Goal: Information Seeking & Learning: Learn about a topic

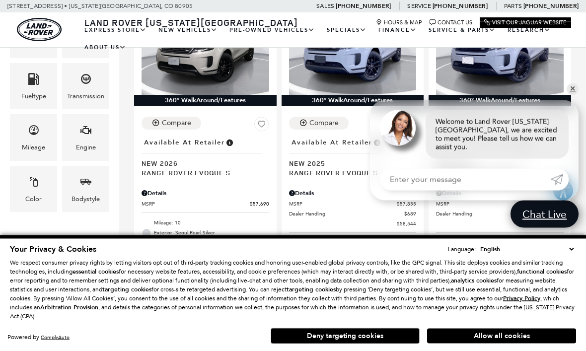
scroll to position [305, 0]
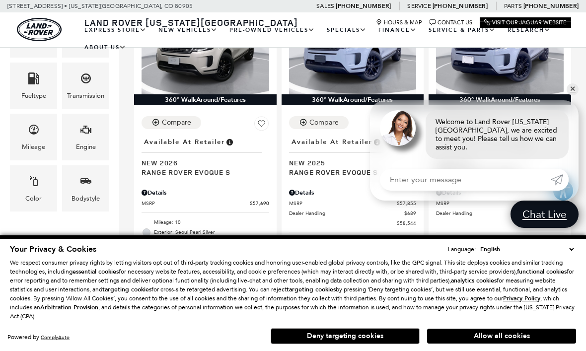
click at [342, 200] on span "MSRP" at bounding box center [343, 203] width 108 height 7
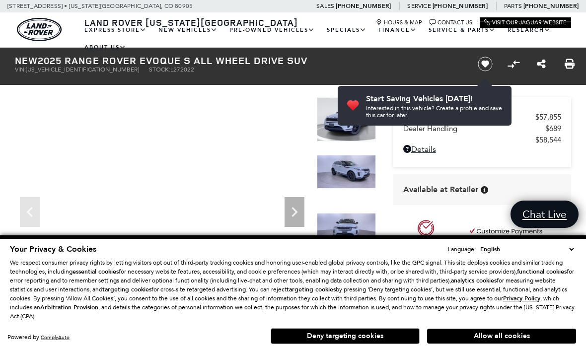
click at [511, 342] on button "Allow all cookies" at bounding box center [501, 336] width 149 height 15
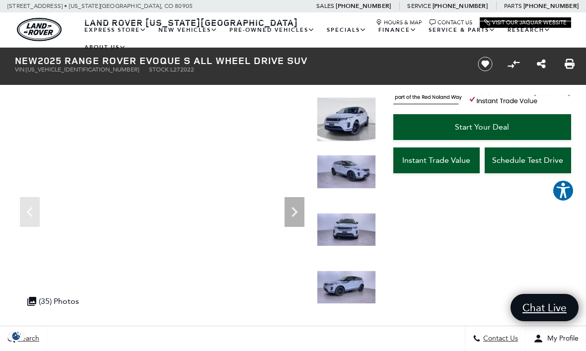
scroll to position [154, 0]
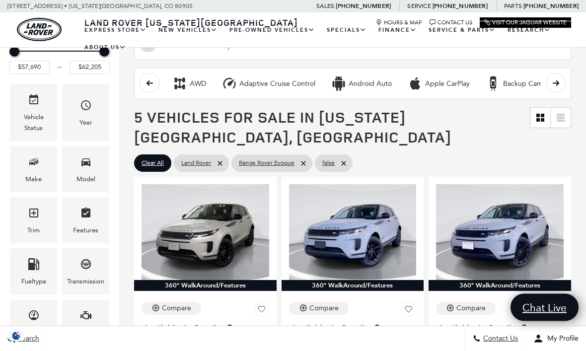
scroll to position [120, 0]
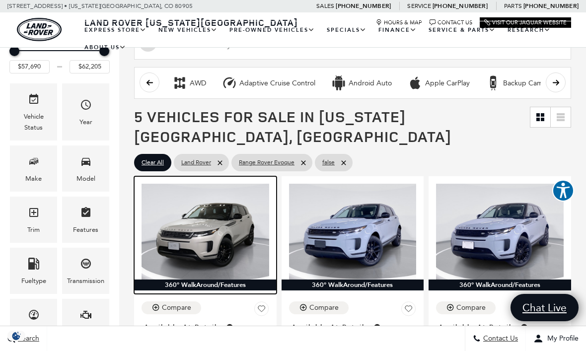
click at [229, 222] on img at bounding box center [205, 231] width 128 height 95
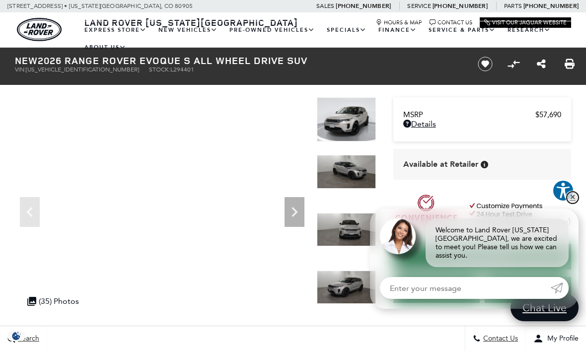
click at [571, 202] on link "✕" at bounding box center [572, 198] width 12 height 12
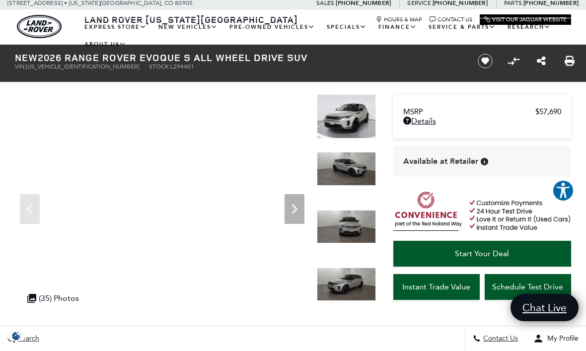
scroll to position [10, 0]
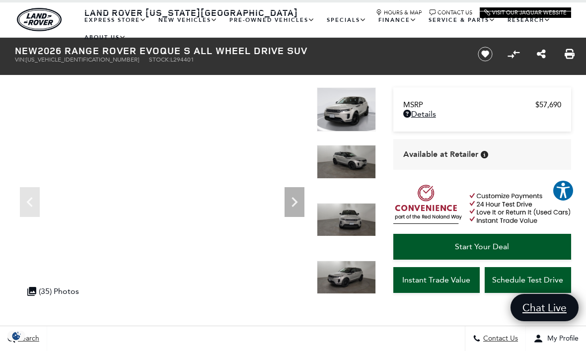
click at [291, 205] on icon "Next" at bounding box center [294, 202] width 20 height 20
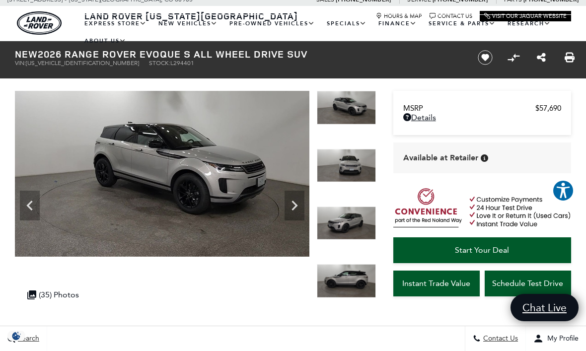
scroll to position [0, 0]
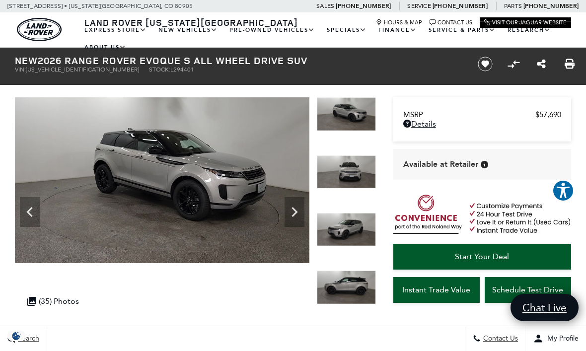
click at [67, 296] on div ".cls-1, .cls-3 { fill: #c50033; } .cls-1 { clip-rule: evenodd; } .cls-2 { clip-…" at bounding box center [53, 300] width 62 height 19
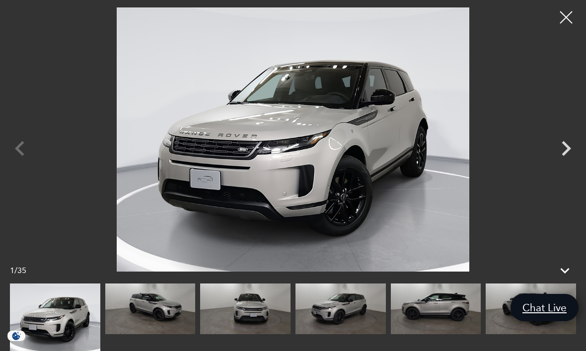
click at [554, 162] on icon "Next" at bounding box center [566, 149] width 30 height 30
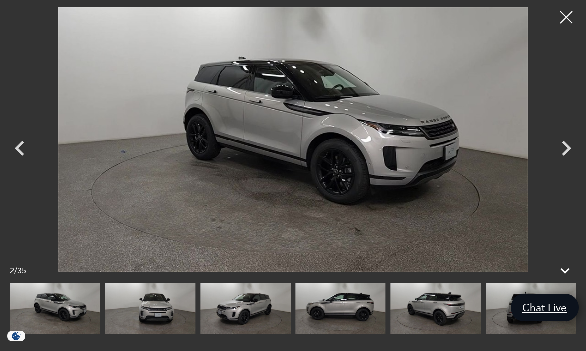
click at [561, 149] on icon "Next" at bounding box center [566, 149] width 30 height 30
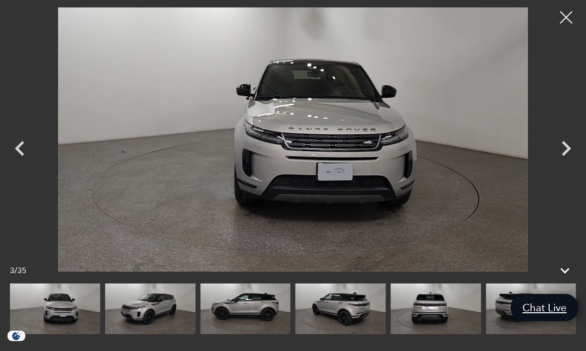
click at [567, 152] on icon "Next" at bounding box center [565, 148] width 9 height 15
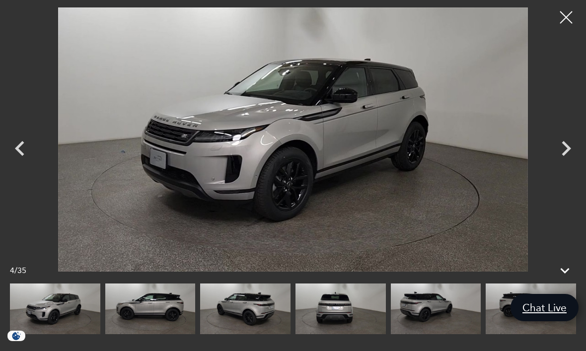
click at [566, 157] on icon "Next" at bounding box center [566, 149] width 30 height 30
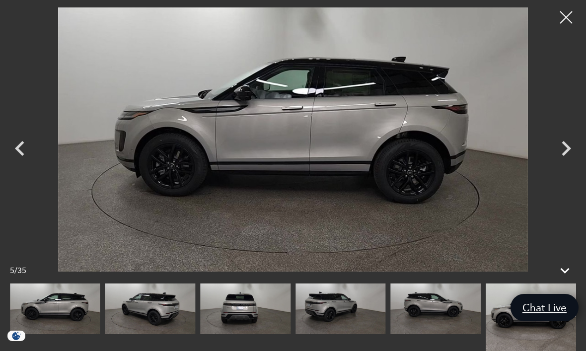
click at [567, 26] on div at bounding box center [565, 17] width 25 height 25
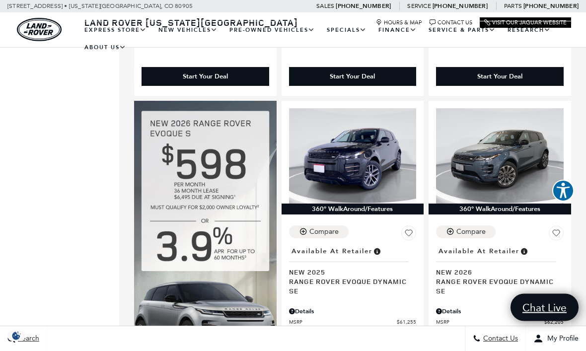
scroll to position [580, 0]
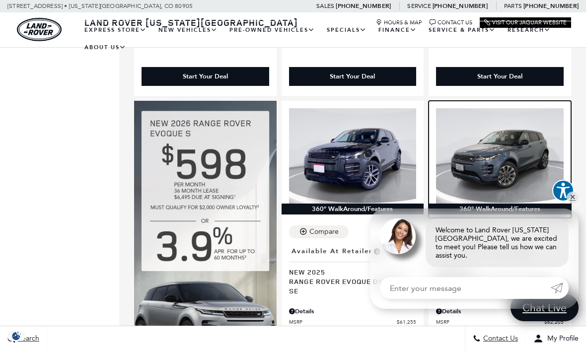
click at [515, 150] on img at bounding box center [500, 155] width 128 height 95
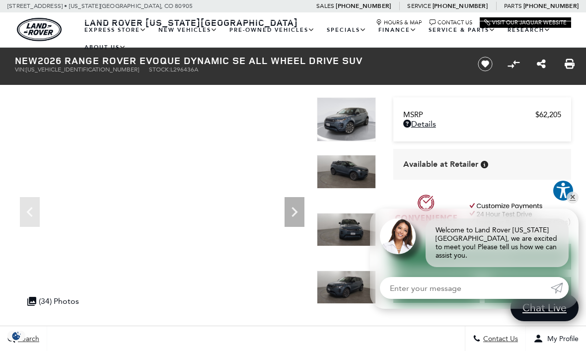
click at [292, 214] on icon "Next" at bounding box center [294, 212] width 20 height 20
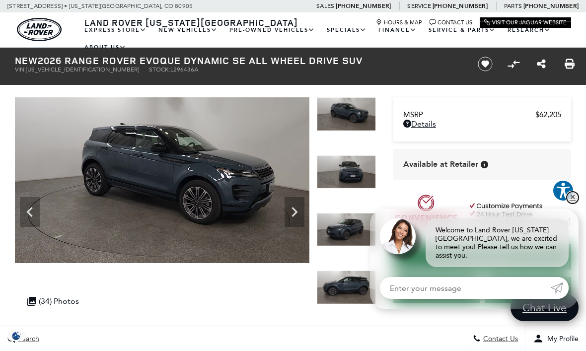
click at [572, 199] on link "✕" at bounding box center [572, 198] width 12 height 12
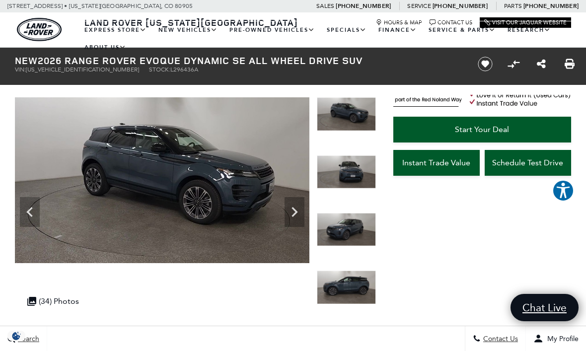
scroll to position [126, 0]
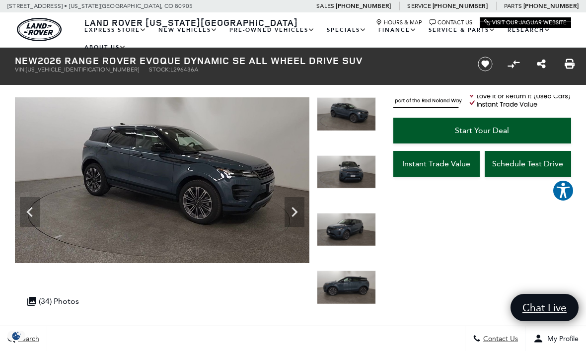
click at [0, 0] on link "What Is Approved Certified" at bounding box center [0, 0] width 0 height 0
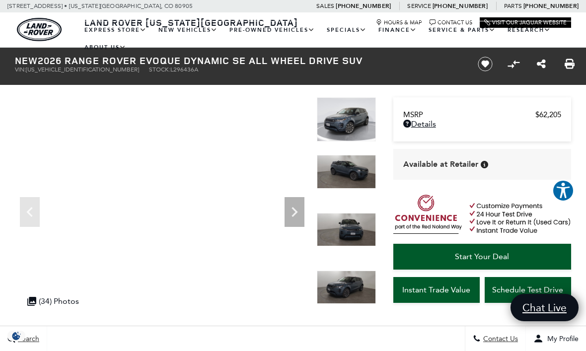
click at [68, 295] on div ".cls-1, .cls-3 { fill: #c50033; } .cls-1 { clip-rule: evenodd; } .cls-2 { clip-…" at bounding box center [53, 300] width 62 height 19
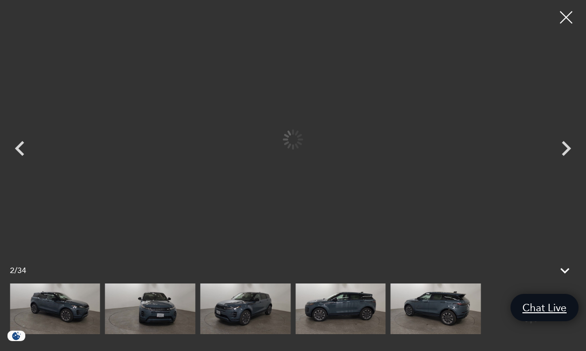
click at [156, 311] on img at bounding box center [150, 308] width 90 height 51
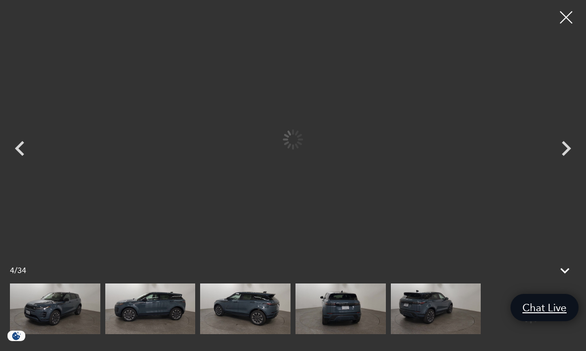
click at [158, 315] on img at bounding box center [150, 308] width 90 height 51
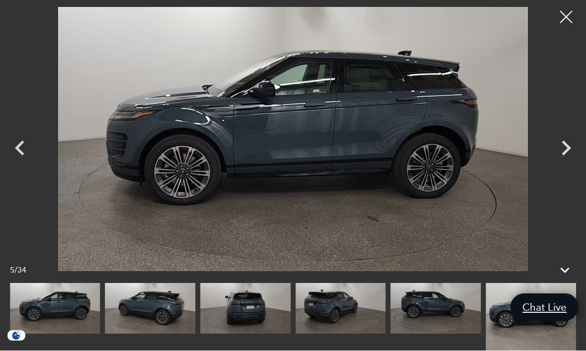
scroll to position [0, 0]
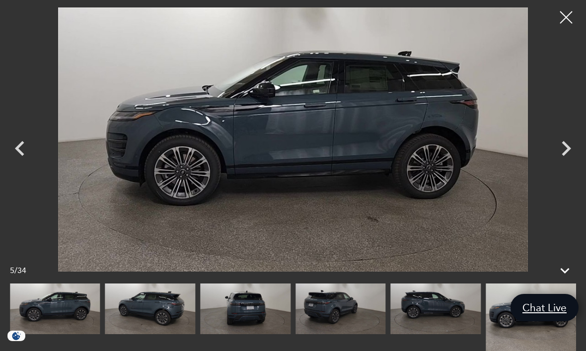
click at [295, 309] on img at bounding box center [340, 308] width 90 height 51
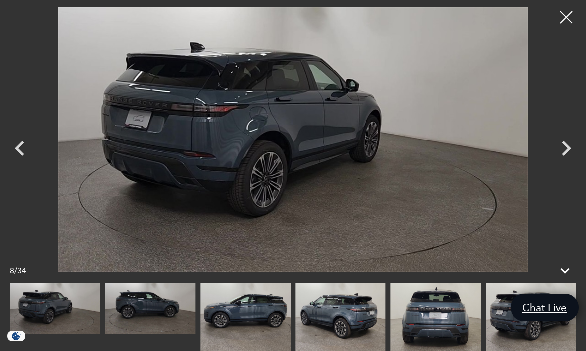
click at [295, 308] on img at bounding box center [340, 317] width 90 height 68
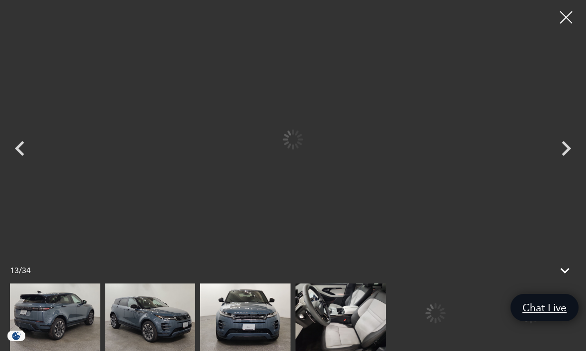
click at [196, 314] on img at bounding box center [150, 317] width 90 height 68
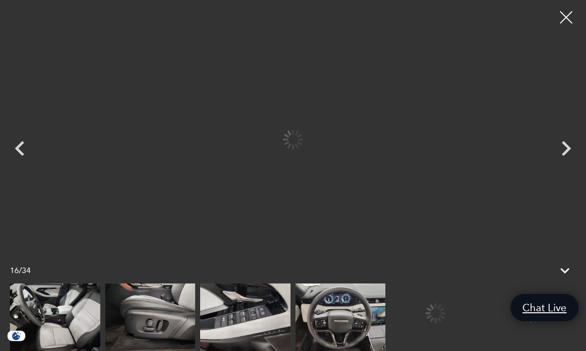
click at [196, 311] on img at bounding box center [150, 317] width 90 height 68
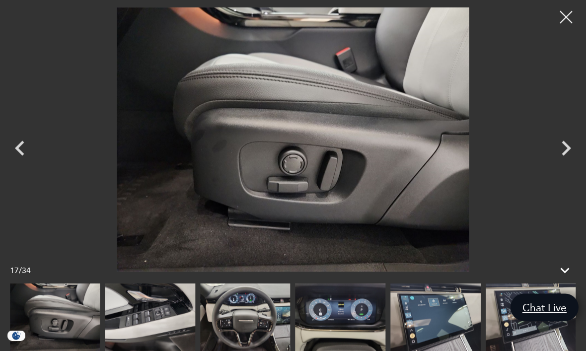
scroll to position [4, 0]
click at [200, 350] on img at bounding box center [245, 317] width 90 height 68
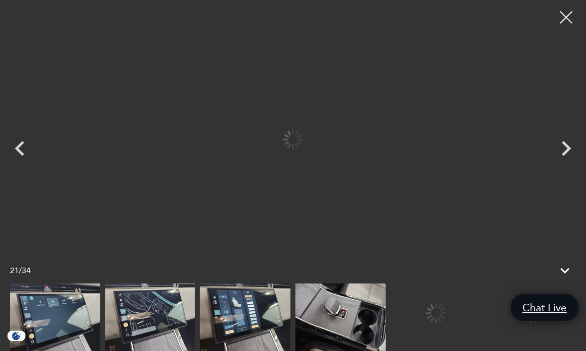
click at [195, 346] on img at bounding box center [150, 317] width 90 height 68
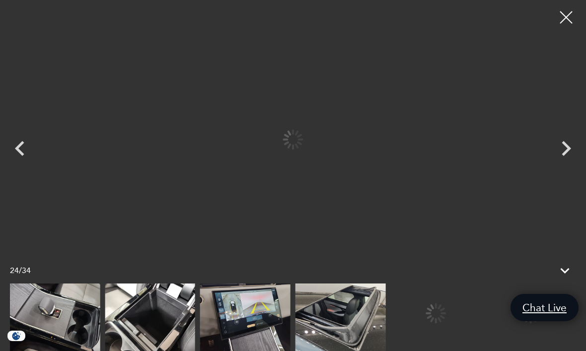
click at [195, 350] on img at bounding box center [150, 317] width 90 height 68
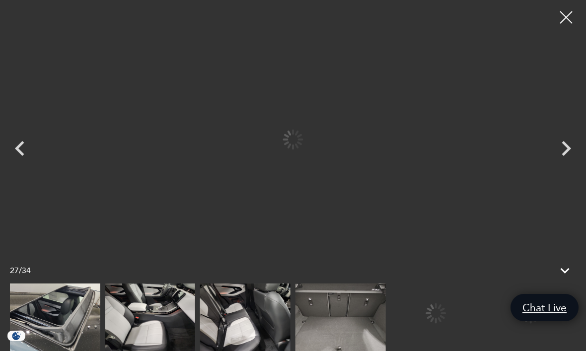
click at [195, 350] on img at bounding box center [150, 317] width 90 height 68
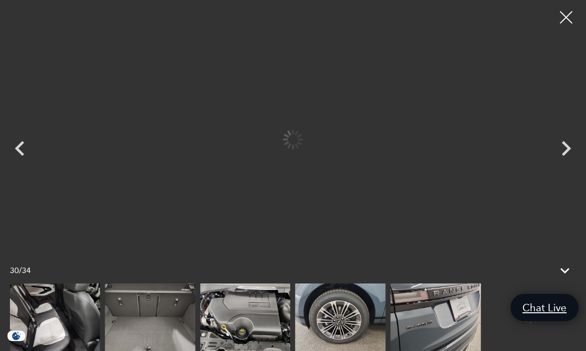
click at [258, 350] on img at bounding box center [245, 317] width 90 height 68
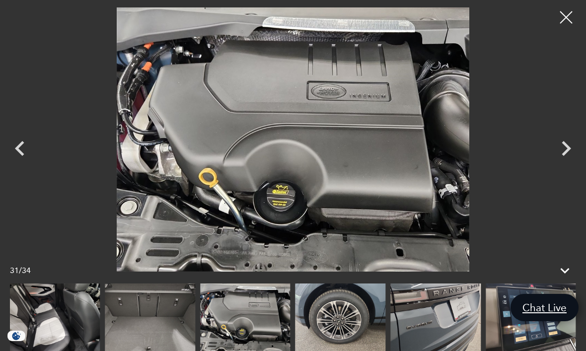
click at [253, 350] on img at bounding box center [245, 317] width 90 height 68
click at [248, 350] on img at bounding box center [245, 317] width 90 height 68
click at [348, 349] on img at bounding box center [340, 317] width 90 height 68
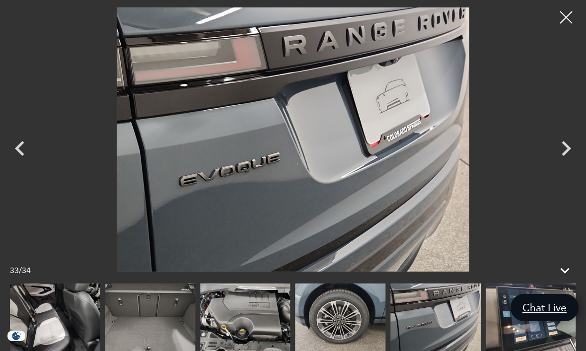
click at [440, 350] on img at bounding box center [435, 317] width 90 height 68
click at [427, 350] on img at bounding box center [435, 317] width 90 height 68
click at [424, 350] on img at bounding box center [435, 317] width 90 height 68
click at [562, 163] on icon "Next" at bounding box center [566, 149] width 30 height 30
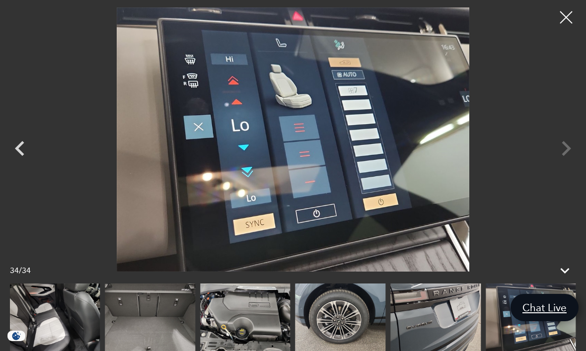
click at [561, 174] on div at bounding box center [293, 139] width 586 height 264
click at [556, 20] on div at bounding box center [565, 17] width 25 height 25
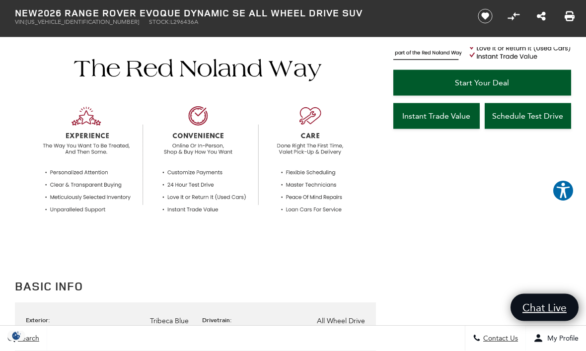
scroll to position [277, 0]
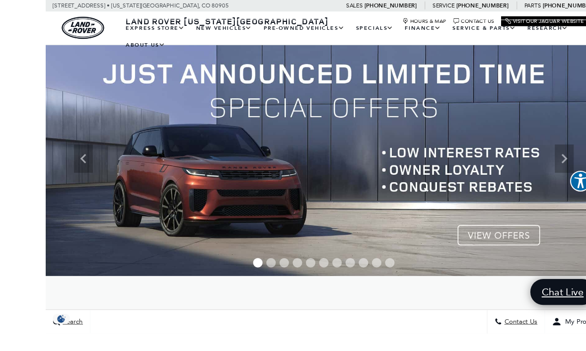
scroll to position [5, 0]
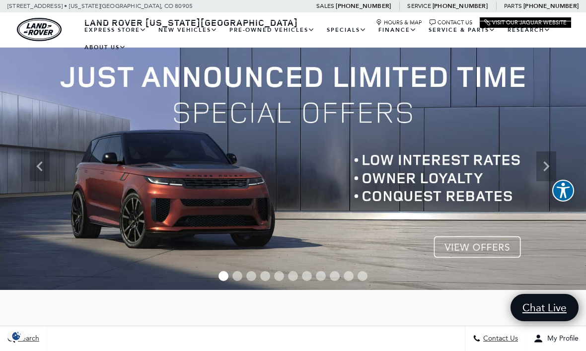
click at [545, 168] on icon "Next" at bounding box center [546, 166] width 20 height 20
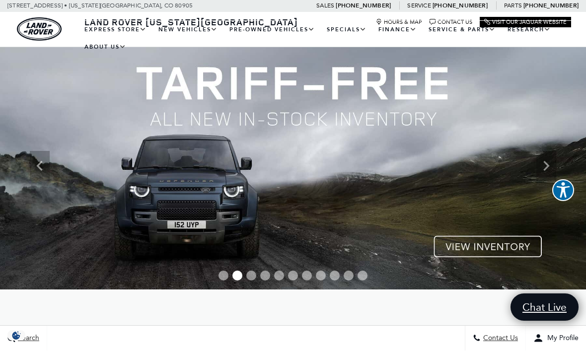
scroll to position [5, 0]
click at [197, 193] on img at bounding box center [293, 165] width 586 height 247
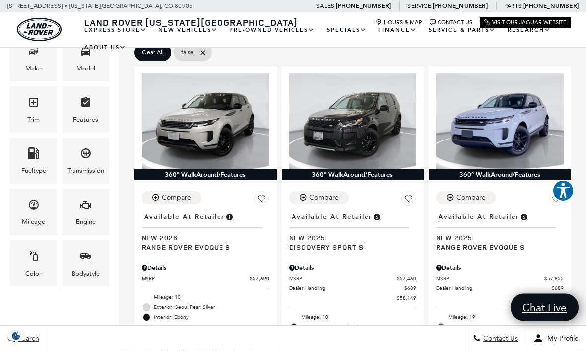
scroll to position [230, 0]
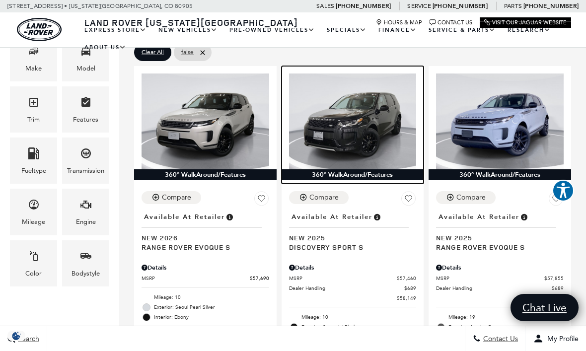
click at [373, 123] on img at bounding box center [353, 120] width 128 height 95
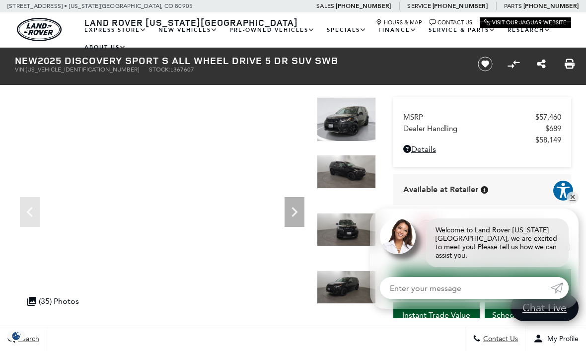
click at [290, 213] on icon "Next" at bounding box center [294, 212] width 20 height 20
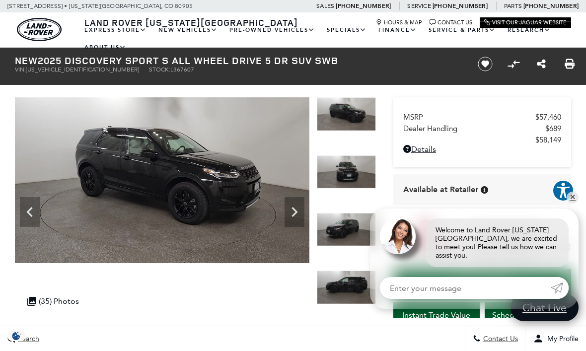
click at [295, 215] on icon "Next" at bounding box center [294, 212] width 20 height 20
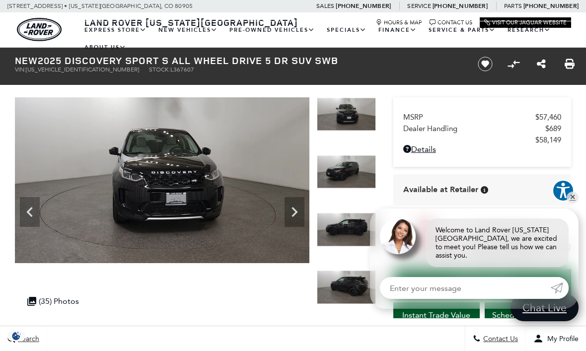
click at [293, 217] on icon "Next" at bounding box center [294, 212] width 20 height 20
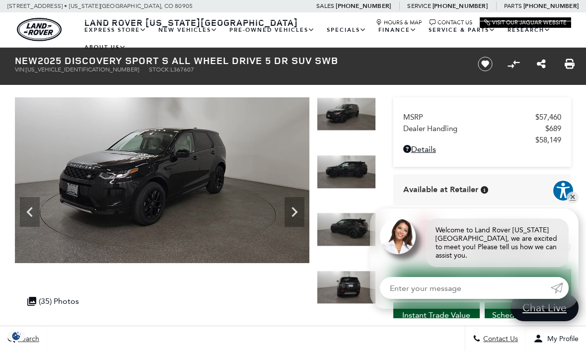
click at [293, 217] on icon "Next" at bounding box center [294, 212] width 20 height 20
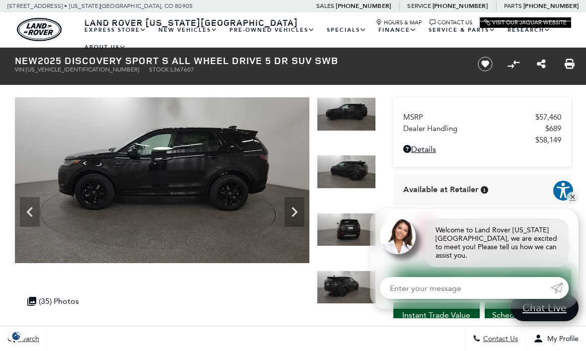
click at [45, 304] on div ".cls-1, .cls-3 { fill: #c50033; } .cls-1 { clip-rule: evenodd; } .cls-2 { clip-…" at bounding box center [53, 300] width 62 height 19
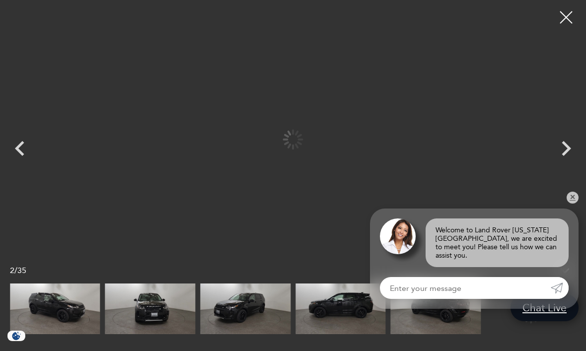
click at [157, 317] on img at bounding box center [150, 308] width 90 height 51
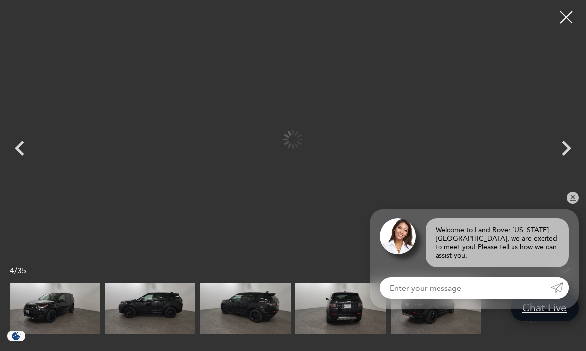
click at [155, 311] on img at bounding box center [150, 308] width 90 height 51
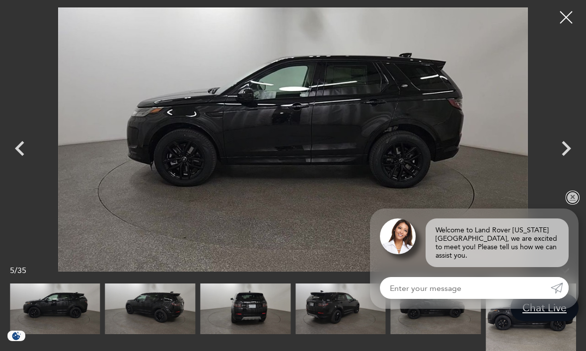
click at [570, 202] on link "✕" at bounding box center [572, 198] width 12 height 12
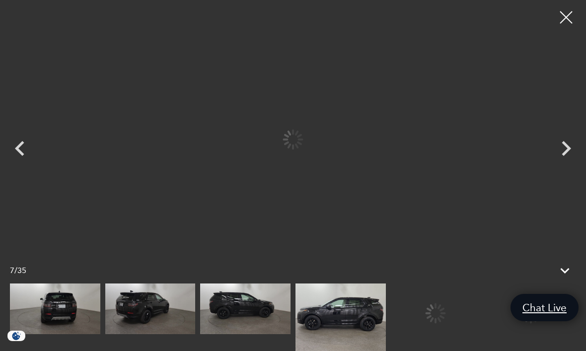
click at [196, 315] on img at bounding box center [150, 308] width 90 height 51
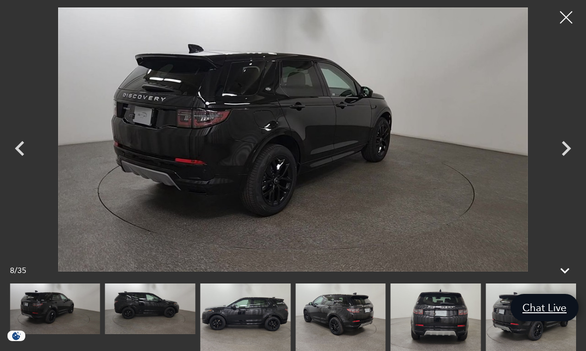
click at [200, 319] on img at bounding box center [245, 317] width 90 height 68
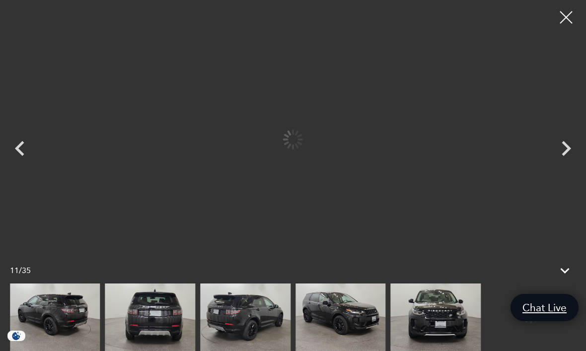
click at [161, 317] on img at bounding box center [150, 317] width 90 height 68
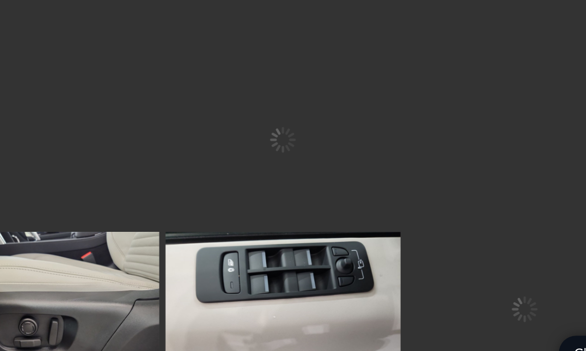
click at [250, 262] on img at bounding box center [292, 281] width 185 height 139
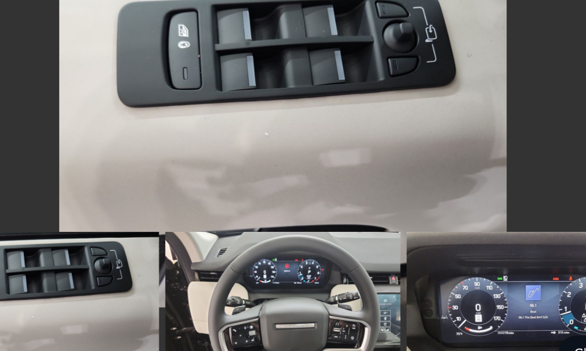
click at [391, 269] on img at bounding box center [483, 281] width 185 height 139
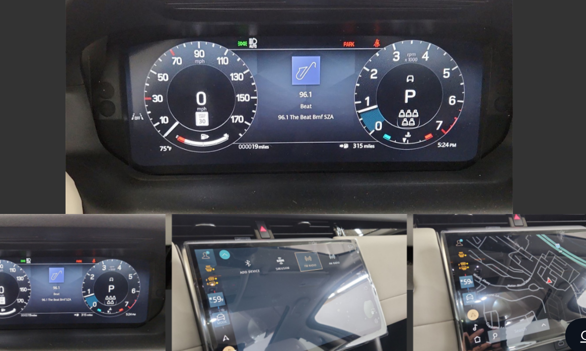
scroll to position [9, 0]
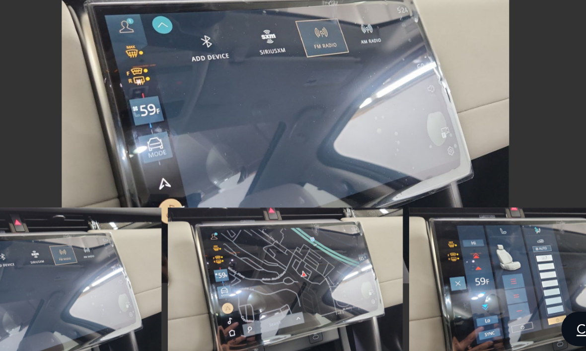
click at [243, 231] on img at bounding box center [292, 281] width 185 height 139
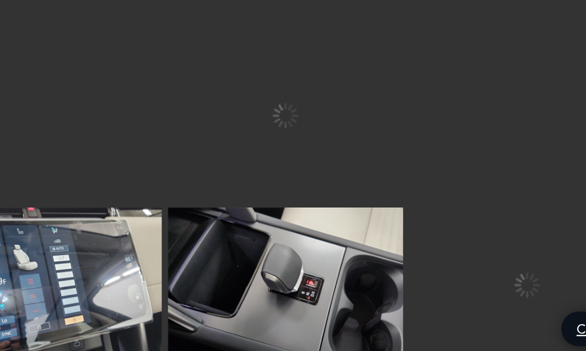
click at [241, 250] on img at bounding box center [292, 281] width 185 height 139
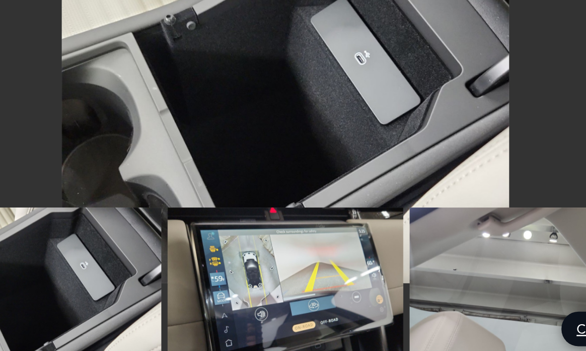
click at [246, 254] on img at bounding box center [292, 281] width 185 height 139
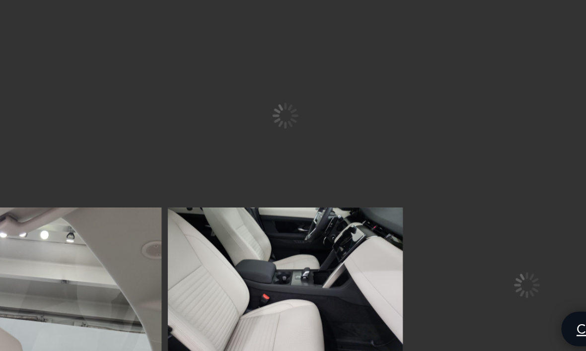
click at [237, 254] on img at bounding box center [292, 281] width 185 height 139
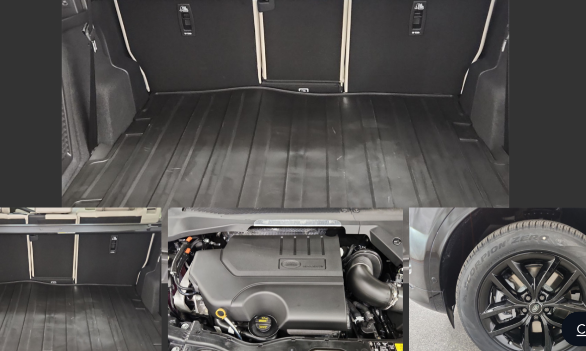
click at [276, 134] on img at bounding box center [293, 139] width 486 height 264
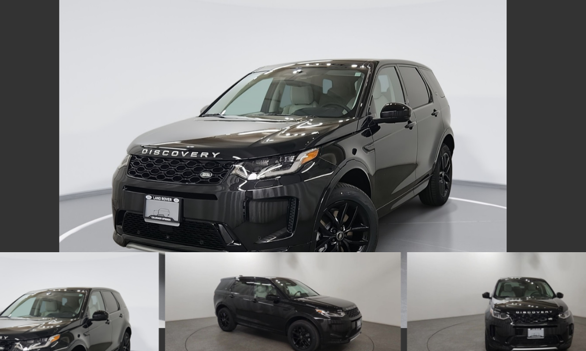
scroll to position [0, 0]
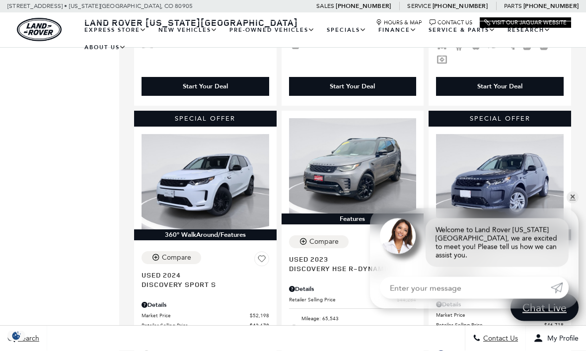
scroll to position [527, 0]
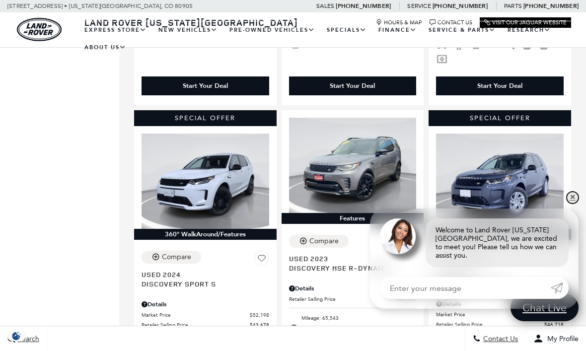
click at [570, 204] on link "✕" at bounding box center [572, 198] width 12 height 12
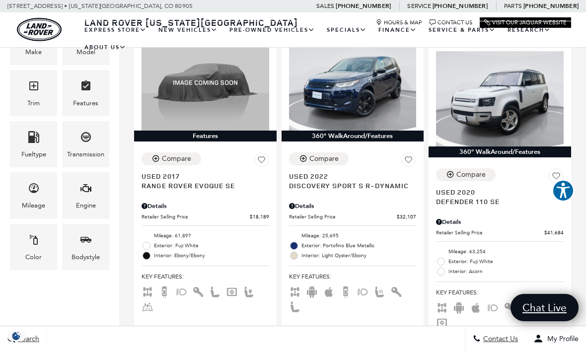
scroll to position [251, 0]
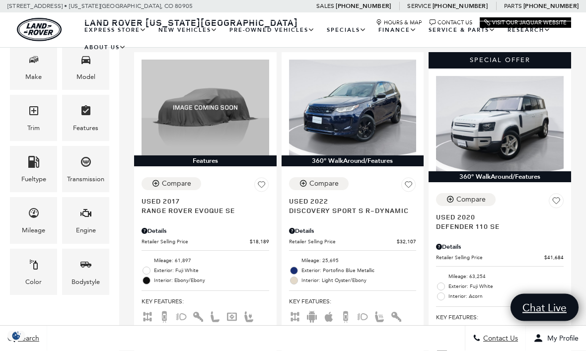
scroll to position [239, 0]
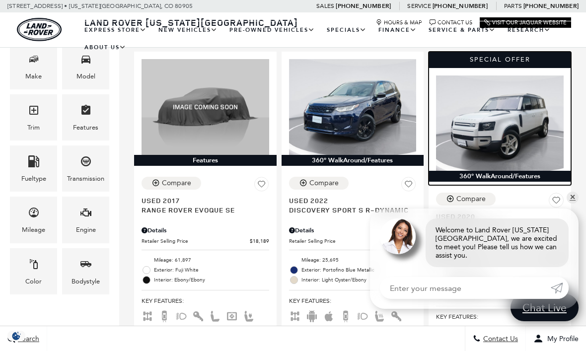
click at [523, 135] on img at bounding box center [500, 122] width 128 height 95
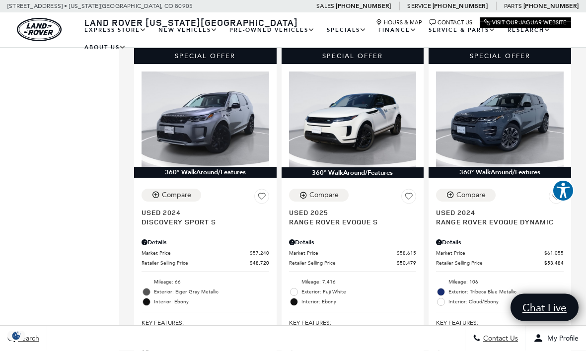
scroll to position [945, 0]
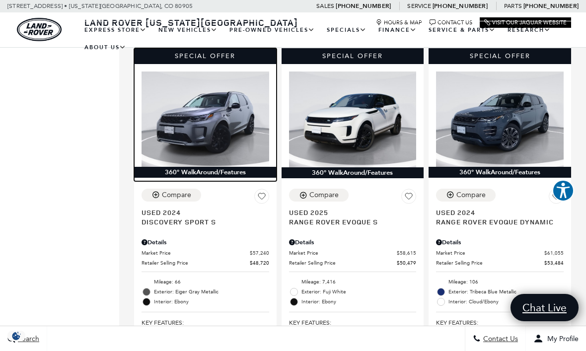
click at [222, 146] on img at bounding box center [205, 118] width 128 height 95
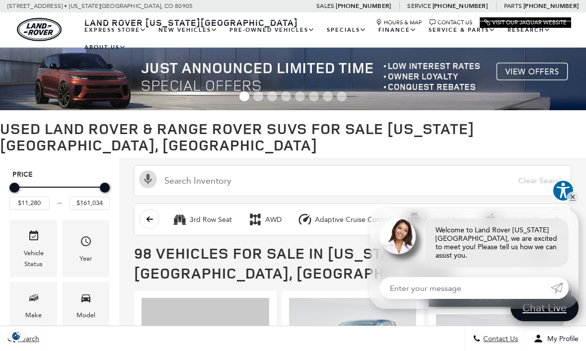
scroll to position [264, 0]
click at [0, 0] on link "Discovery" at bounding box center [0, 0] width 0 height 0
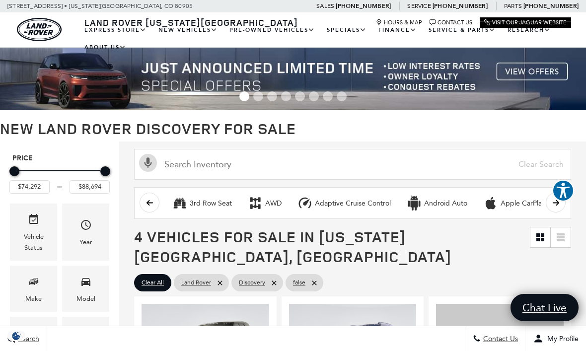
click at [533, 76] on img at bounding box center [293, 79] width 586 height 63
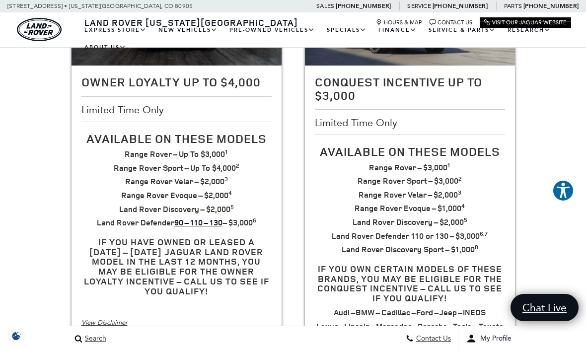
scroll to position [254, 0]
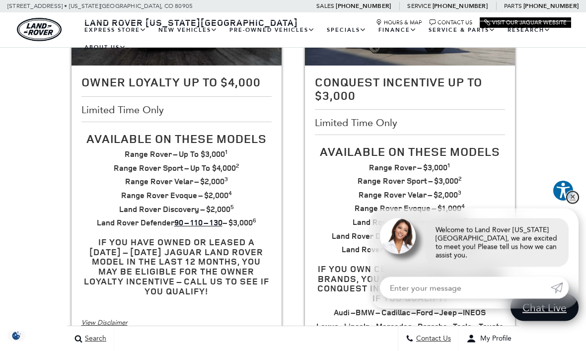
click at [574, 204] on link "✕" at bounding box center [572, 198] width 12 height 12
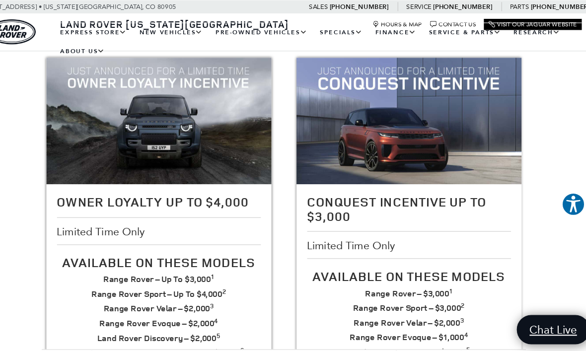
scroll to position [148, 0]
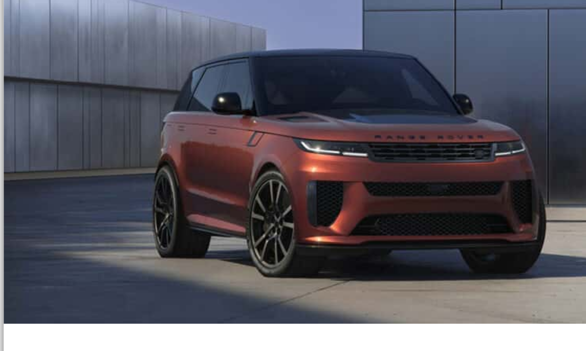
click at [305, 54] on img at bounding box center [410, 113] width 210 height 118
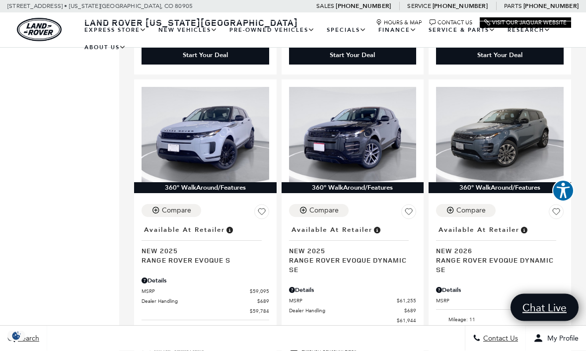
scroll to position [601, 0]
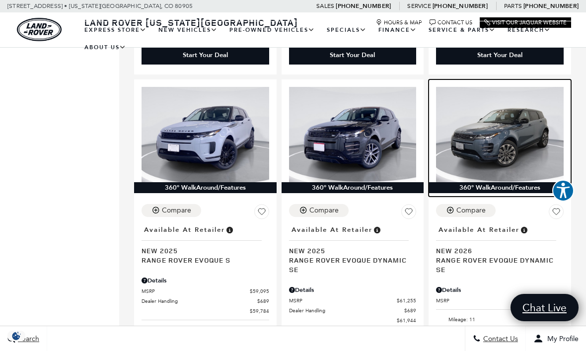
click at [510, 156] on img at bounding box center [500, 134] width 128 height 95
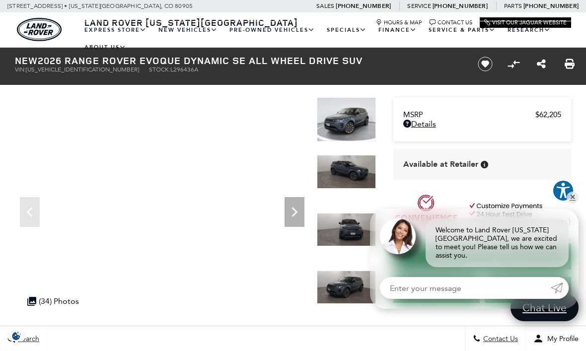
click at [580, 202] on div "MSRP $62,205 Disclaimer: Dealer Handling included in all sale pricing | Tax, Ti…" at bounding box center [488, 206] width 195 height 223
